Goal: Task Accomplishment & Management: Use online tool/utility

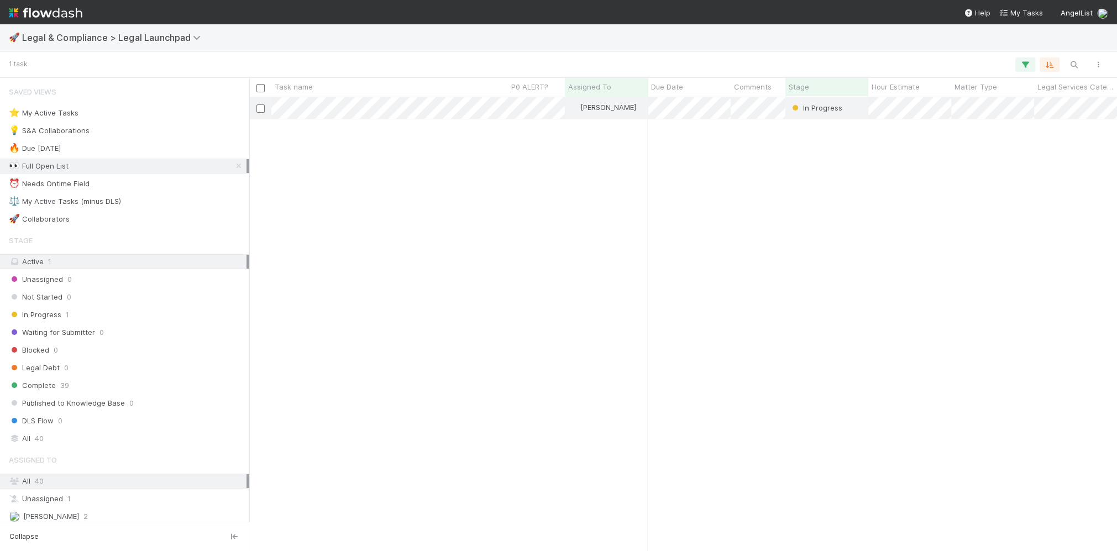
scroll to position [447, 861]
